Goal: Information Seeking & Learning: Find specific fact

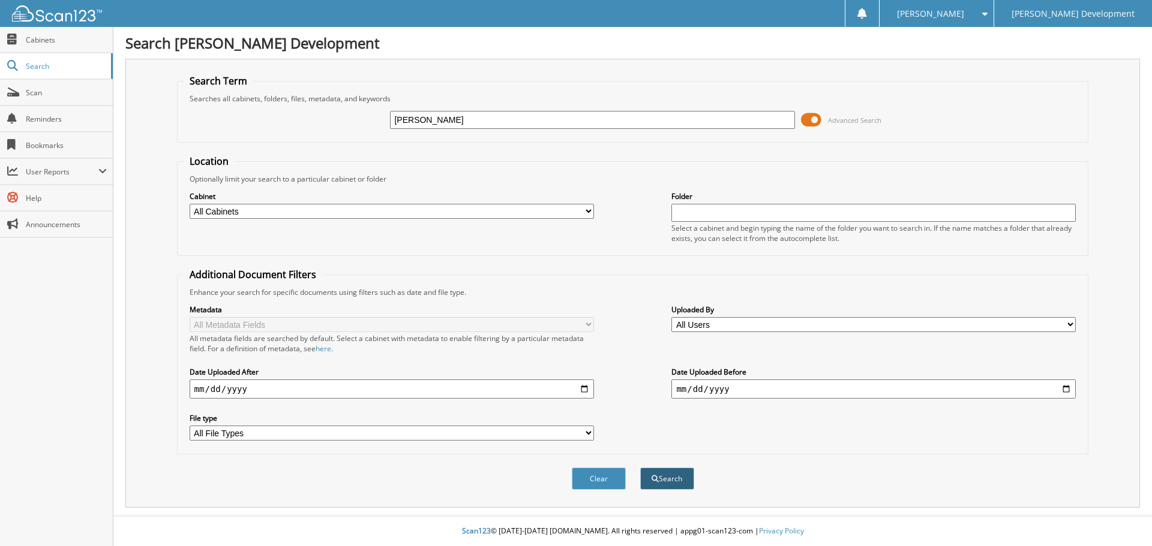
type input "[PERSON_NAME]"
click at [670, 486] on button "Search" at bounding box center [667, 479] width 54 height 22
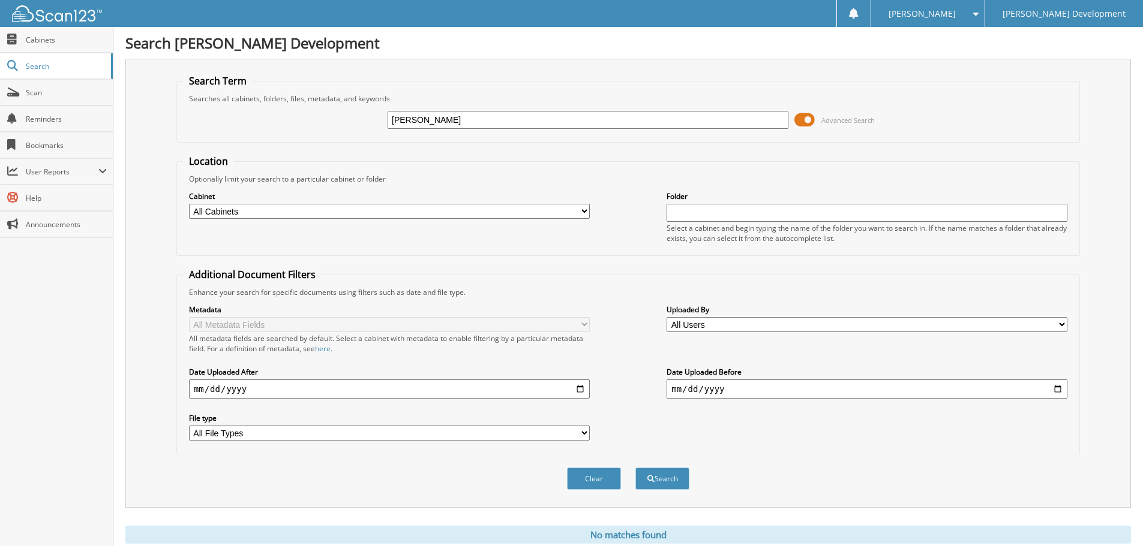
click at [467, 124] on input "[PERSON_NAME]" at bounding box center [587, 120] width 401 height 18
type input "B"
type input "Republican"
click at [681, 479] on button "Search" at bounding box center [662, 479] width 54 height 22
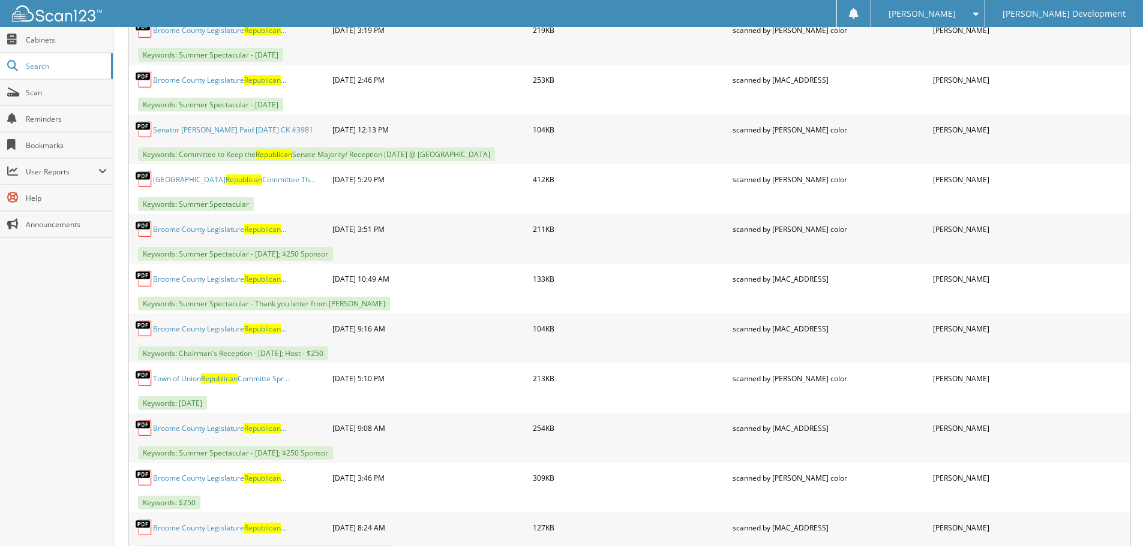
scroll to position [840, 0]
